Goal: Task Accomplishment & Management: Manage account settings

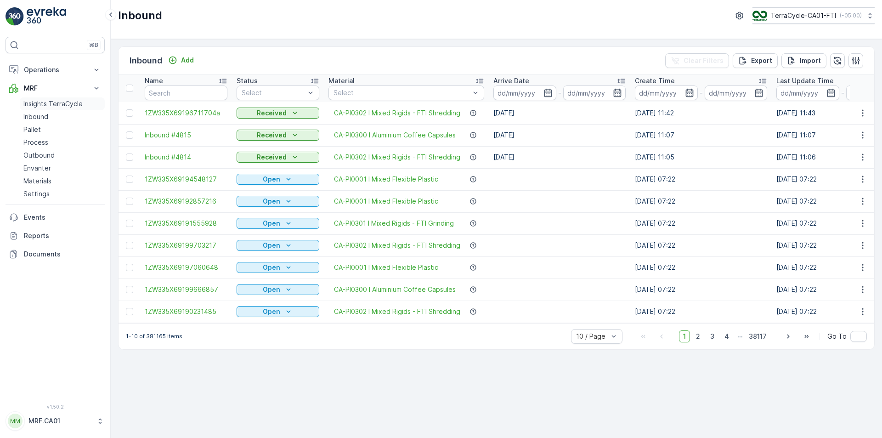
scroll to position [0, 16]
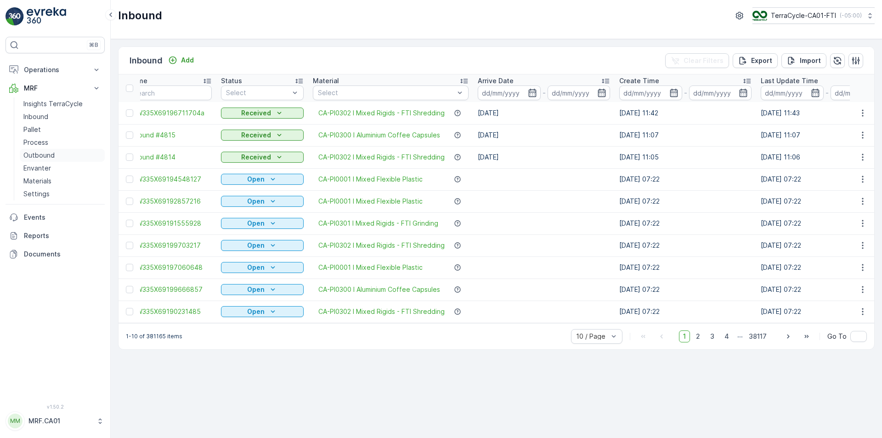
click at [38, 158] on p "Outbound" at bounding box center [38, 155] width 31 height 9
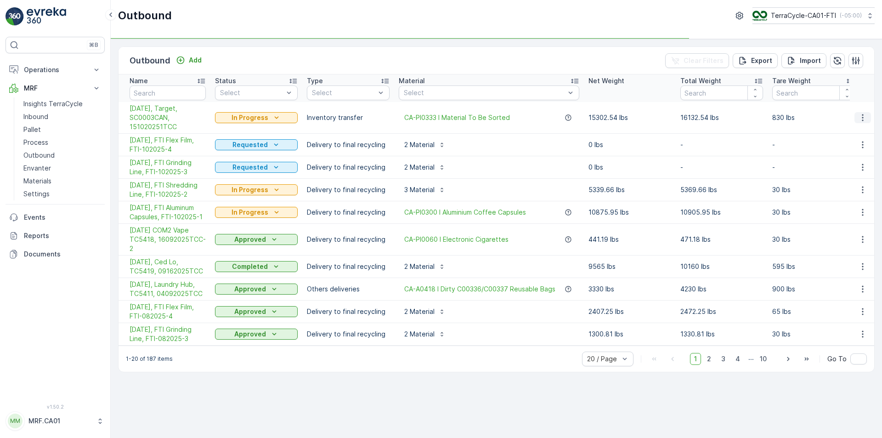
click at [864, 118] on icon "button" at bounding box center [862, 117] width 9 height 9
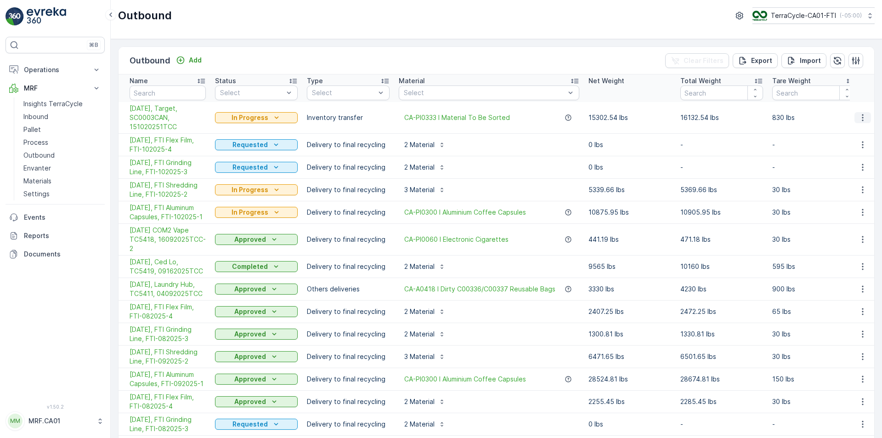
click at [858, 115] on icon "button" at bounding box center [862, 117] width 9 height 9
click at [852, 147] on span "Edit Outbound" at bounding box center [835, 144] width 45 height 9
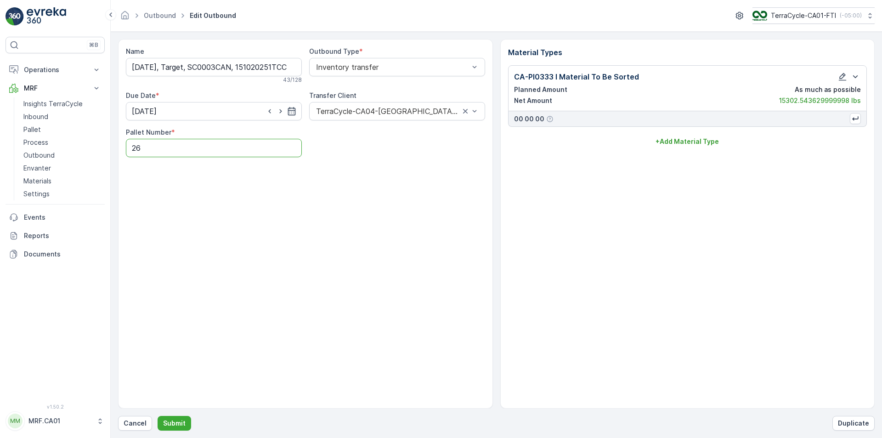
drag, startPoint x: 156, startPoint y: 152, endPoint x: 124, endPoint y: 148, distance: 32.0
click at [124, 148] on div "Name [DATE], Target, SC0003CAN, 151020251TCC 43 / 128 Outbound Type * Inventory…" at bounding box center [305, 223] width 375 height 369
click at [196, 148] on Number "27" at bounding box center [214, 148] width 176 height 18
type Number "27"
click at [168, 424] on p "Submit" at bounding box center [174, 422] width 23 height 9
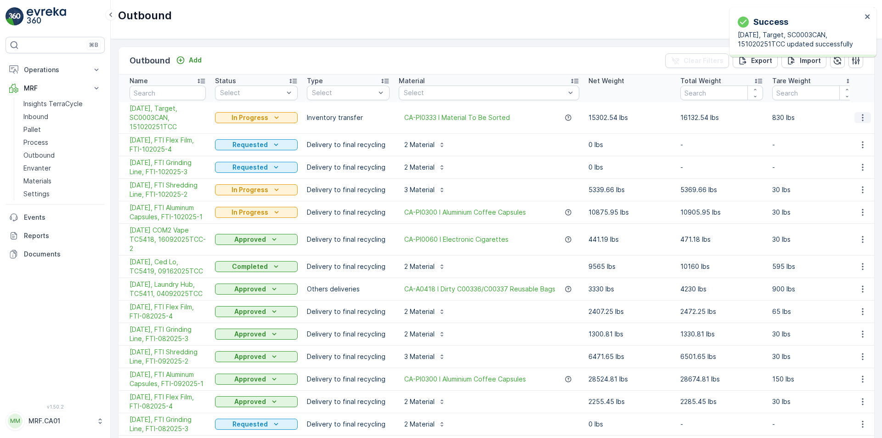
click at [863, 118] on icon "button" at bounding box center [862, 117] width 9 height 9
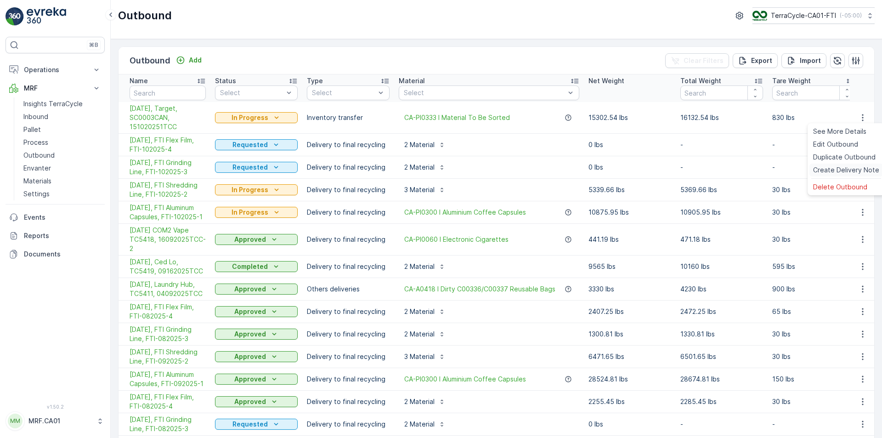
click at [844, 169] on span "Create Delivery Note" at bounding box center [846, 169] width 66 height 9
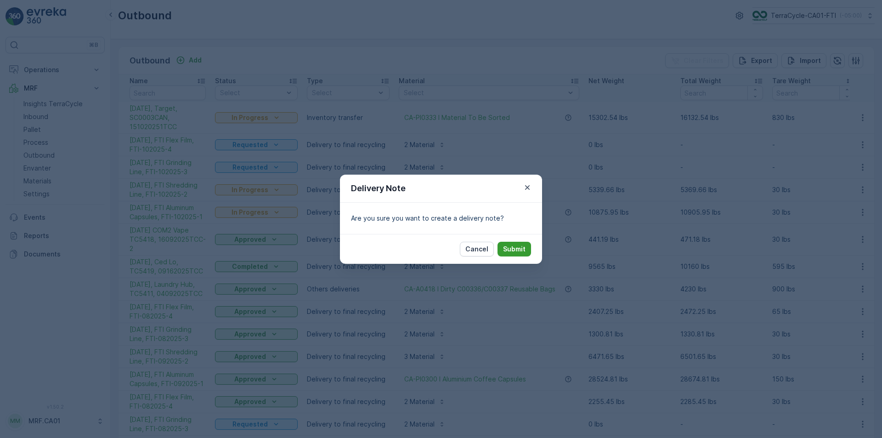
click at [524, 251] on p "Submit" at bounding box center [514, 248] width 23 height 9
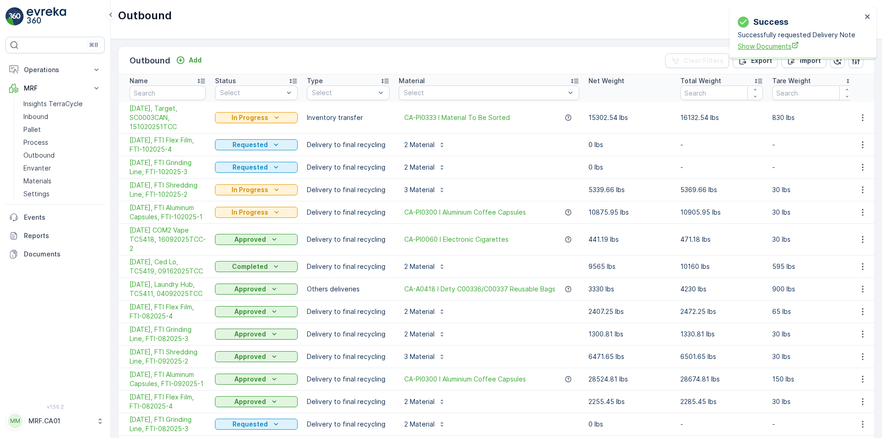
click at [777, 45] on span "Show Documents" at bounding box center [800, 46] width 124 height 10
click at [268, 114] on div "In Progress" at bounding box center [256, 117] width 75 height 9
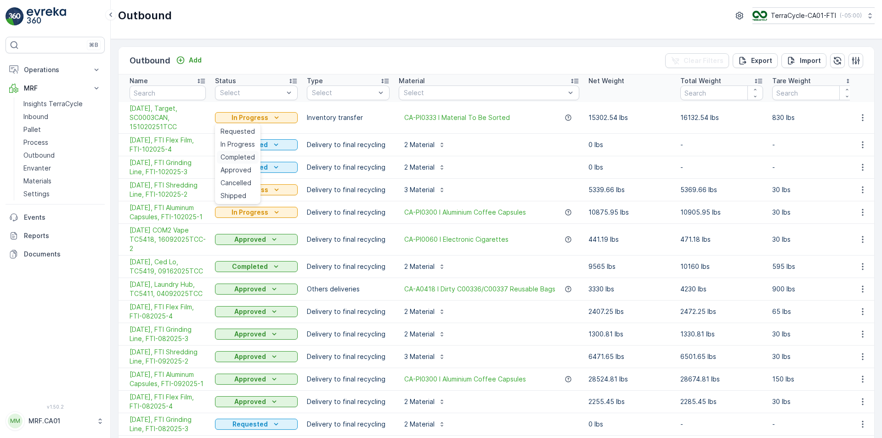
click at [242, 158] on span "Completed" at bounding box center [237, 156] width 34 height 9
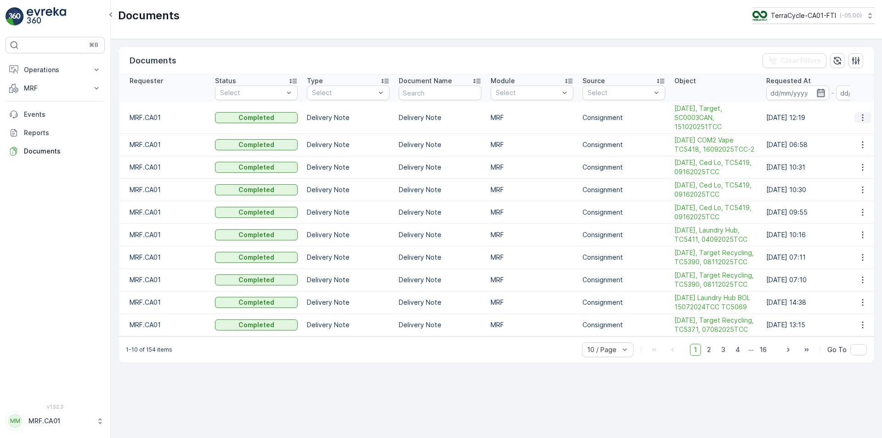
click at [861, 120] on icon "button" at bounding box center [862, 117] width 9 height 9
click at [857, 129] on span "See Details" at bounding box center [859, 131] width 35 height 9
